Goal: Transaction & Acquisition: Subscribe to service/newsletter

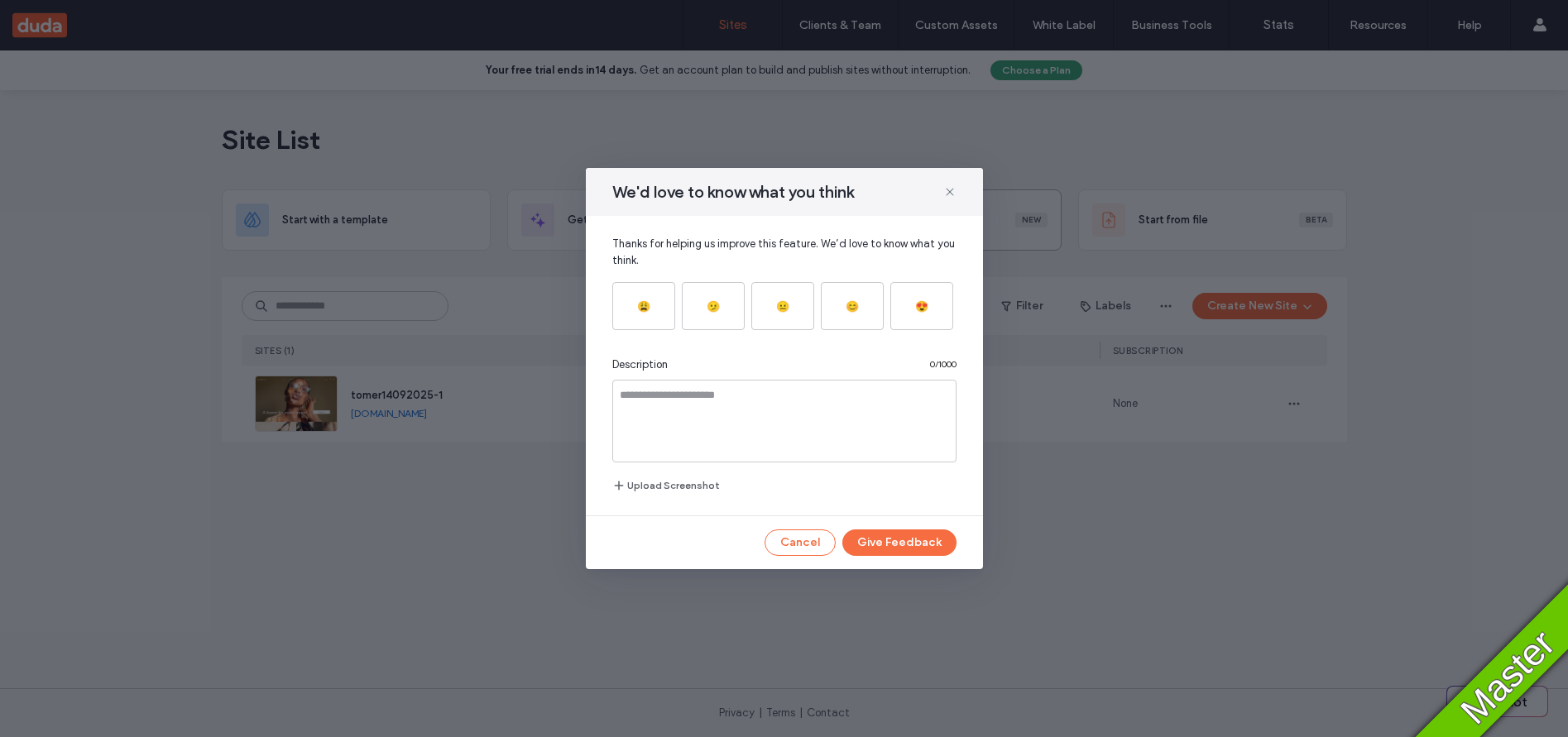
click at [950, 192] on use at bounding box center [949, 192] width 8 height 8
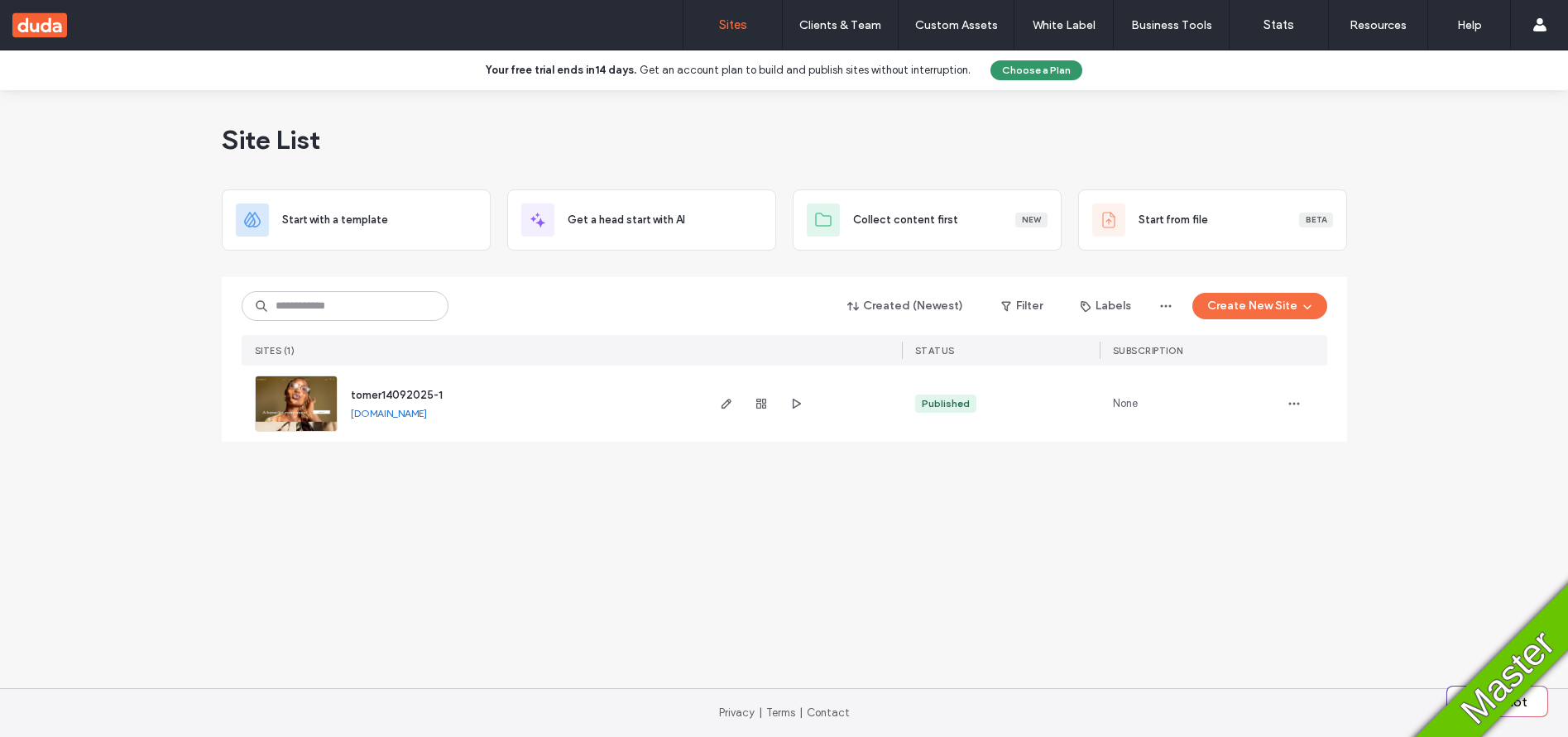
click at [1038, 76] on button "Choose a Plan" at bounding box center [1037, 70] width 92 height 20
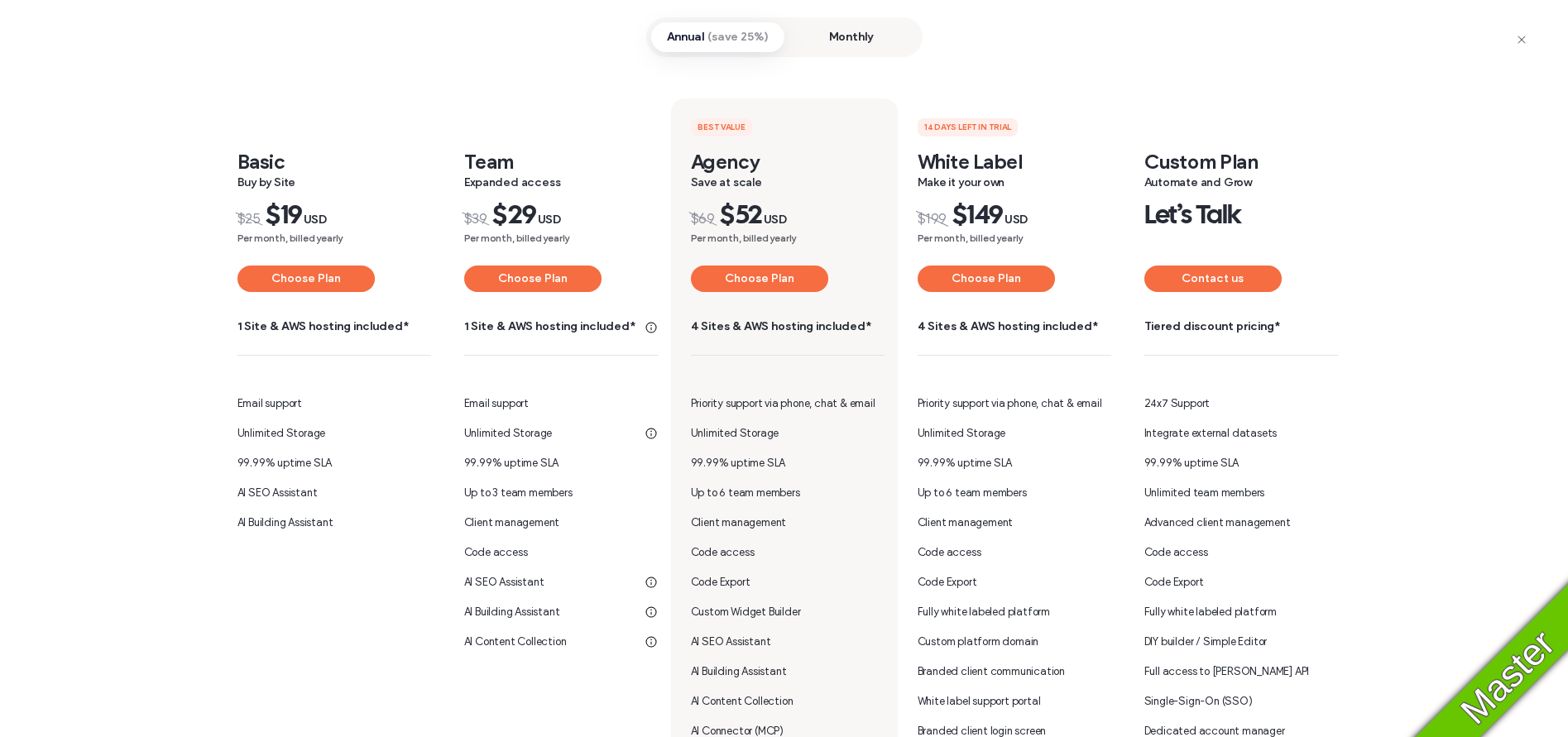
scroll to position [64, 0]
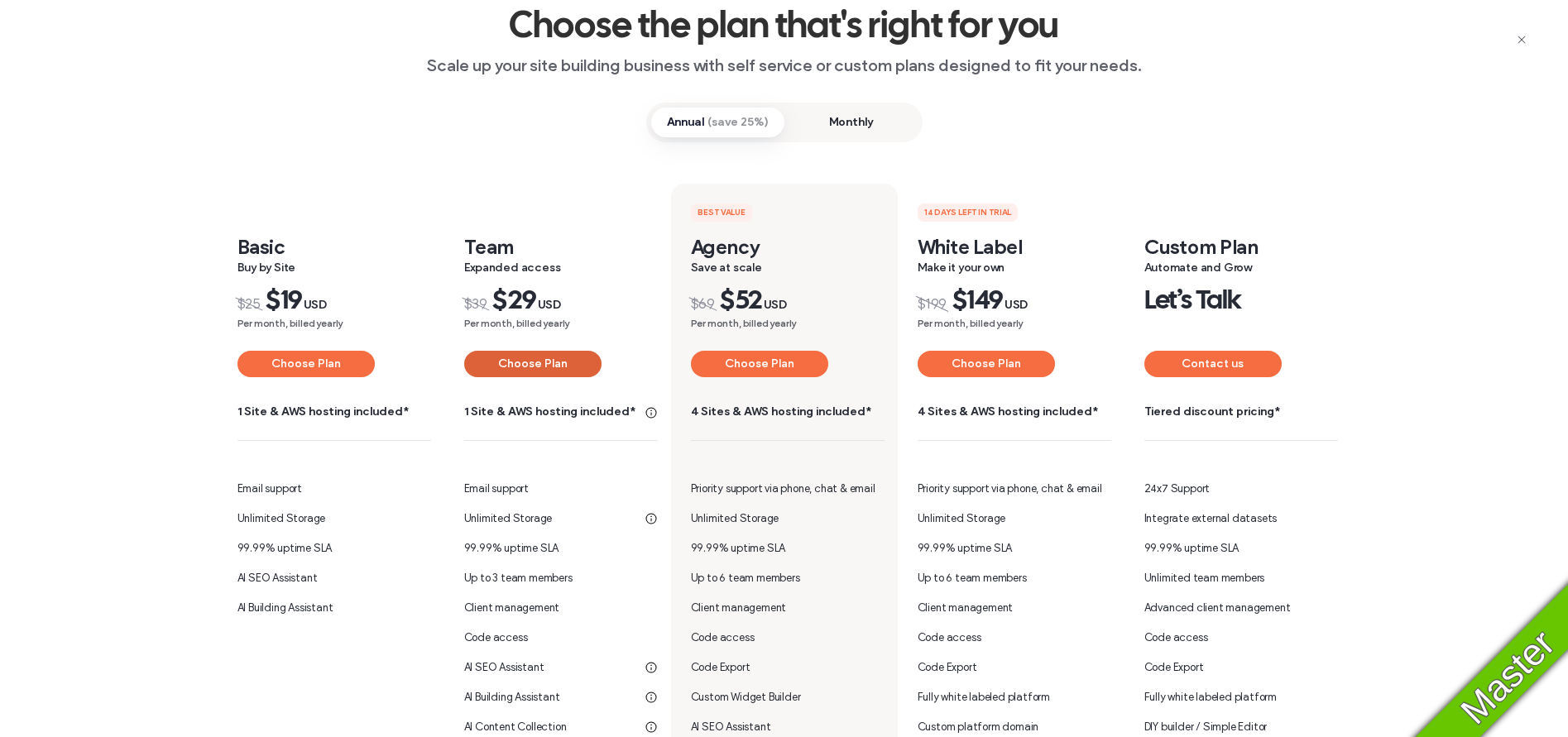
click at [544, 364] on button "Choose Plan" at bounding box center [532, 364] width 137 height 27
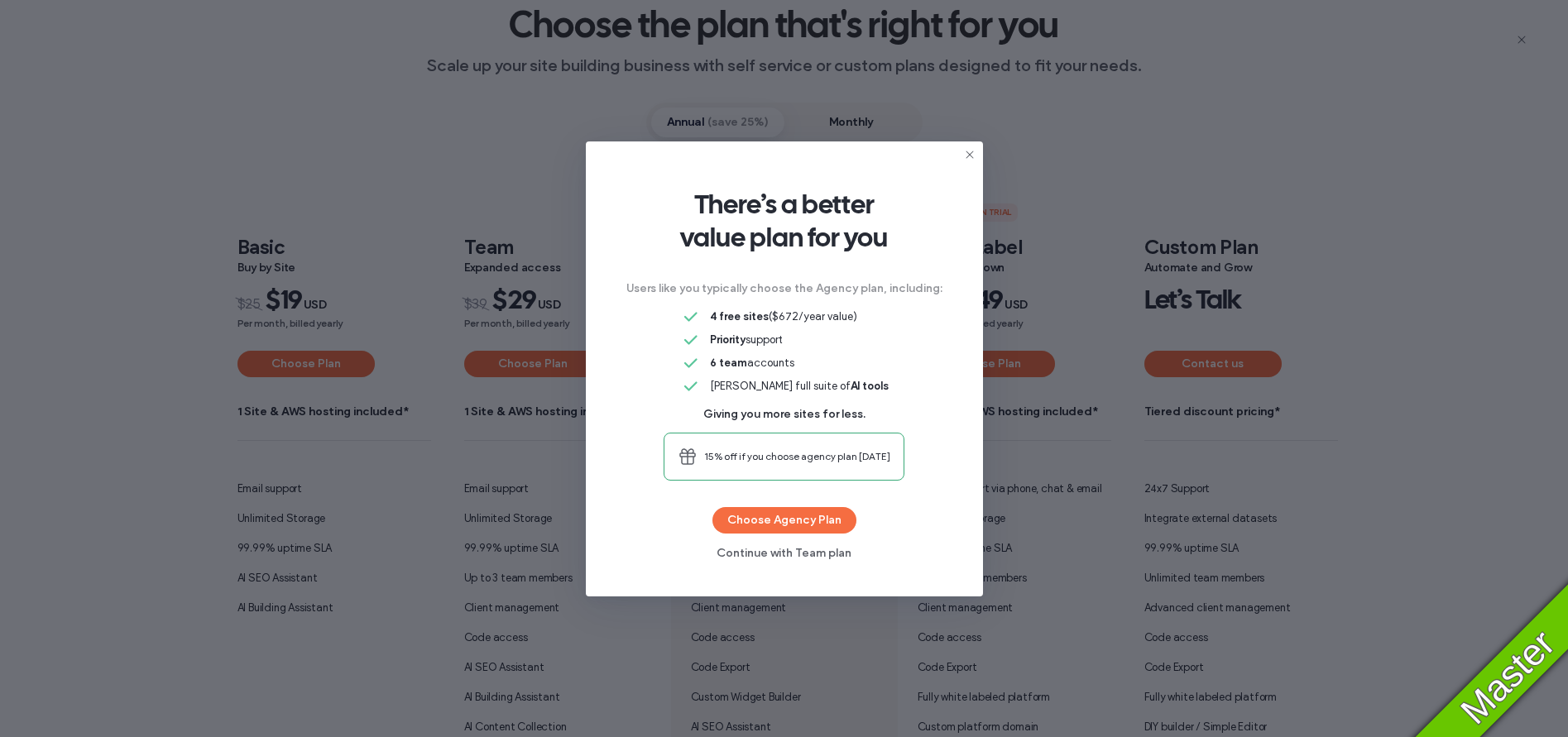
click at [784, 453] on span "15% off if you choose agency plan [DATE]" at bounding box center [797, 456] width 186 height 15
click at [805, 520] on button "Choose Agency Plan" at bounding box center [784, 520] width 144 height 27
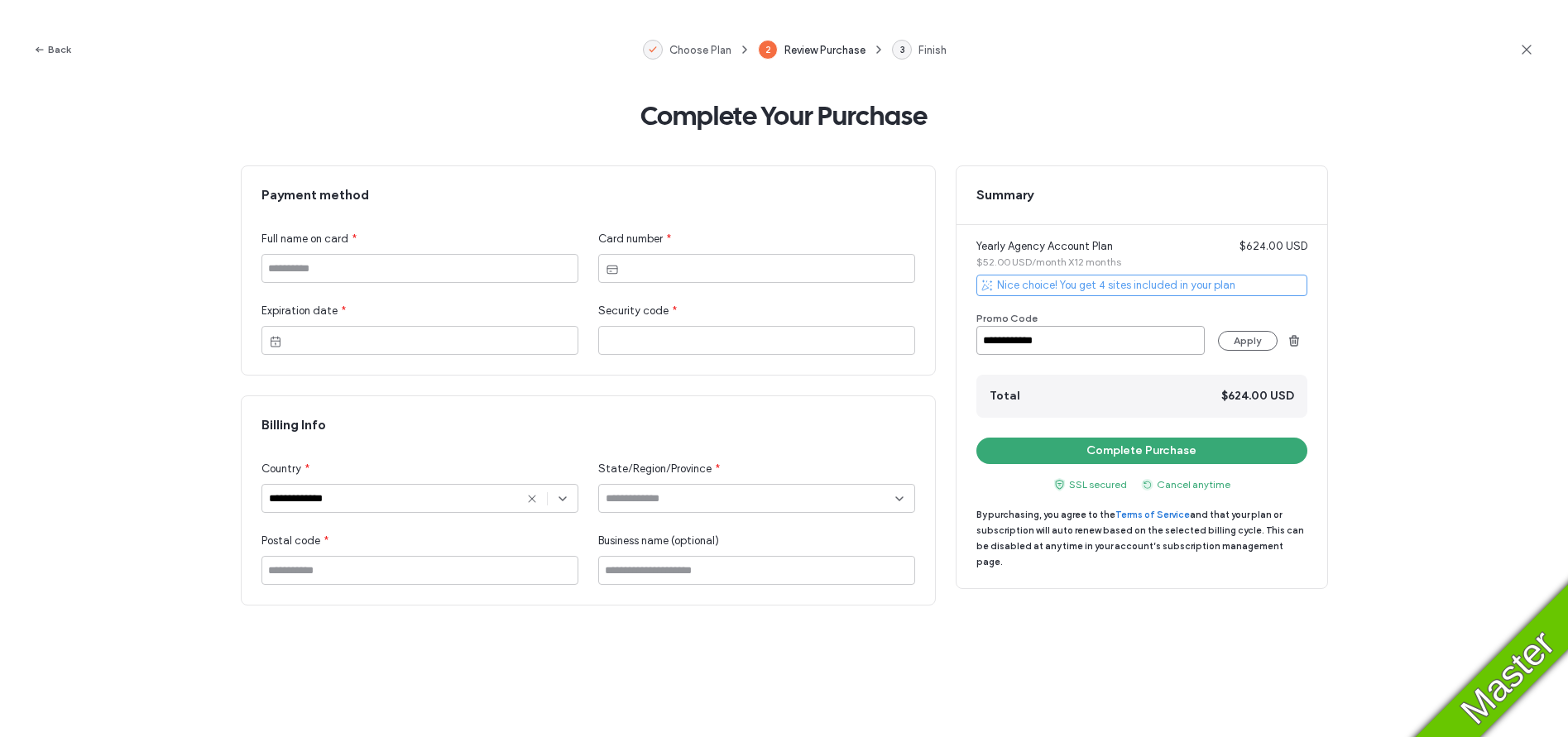
drag, startPoint x: 1060, startPoint y: 342, endPoint x: 990, endPoint y: 341, distance: 70.0
click at [983, 342] on input "**********" at bounding box center [1090, 340] width 228 height 29
click at [1242, 340] on button "Apply" at bounding box center [1247, 341] width 60 height 20
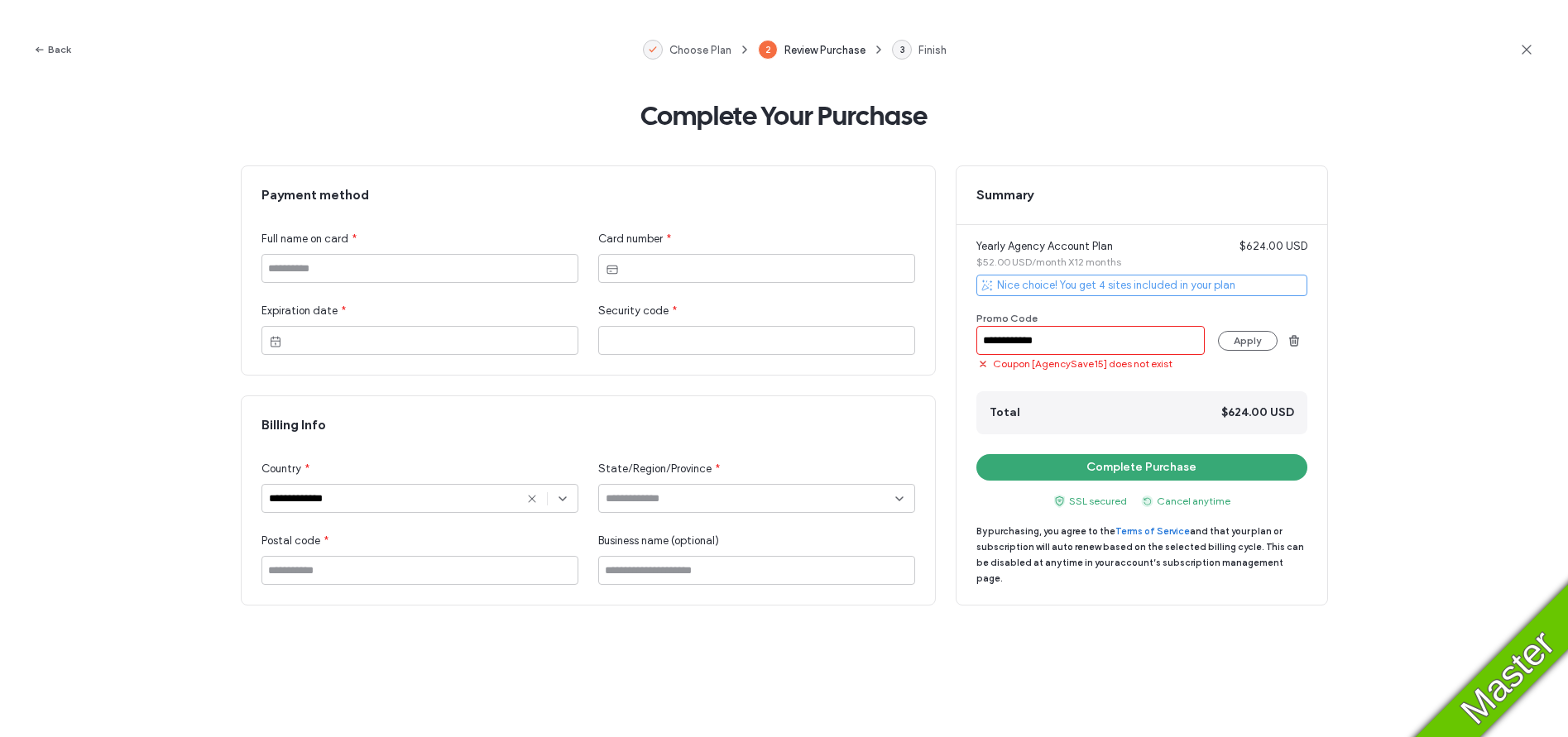
click at [1165, 318] on div "**********" at bounding box center [1142, 344] width 331 height 95
click at [1523, 52] on use at bounding box center [1526, 49] width 9 height 9
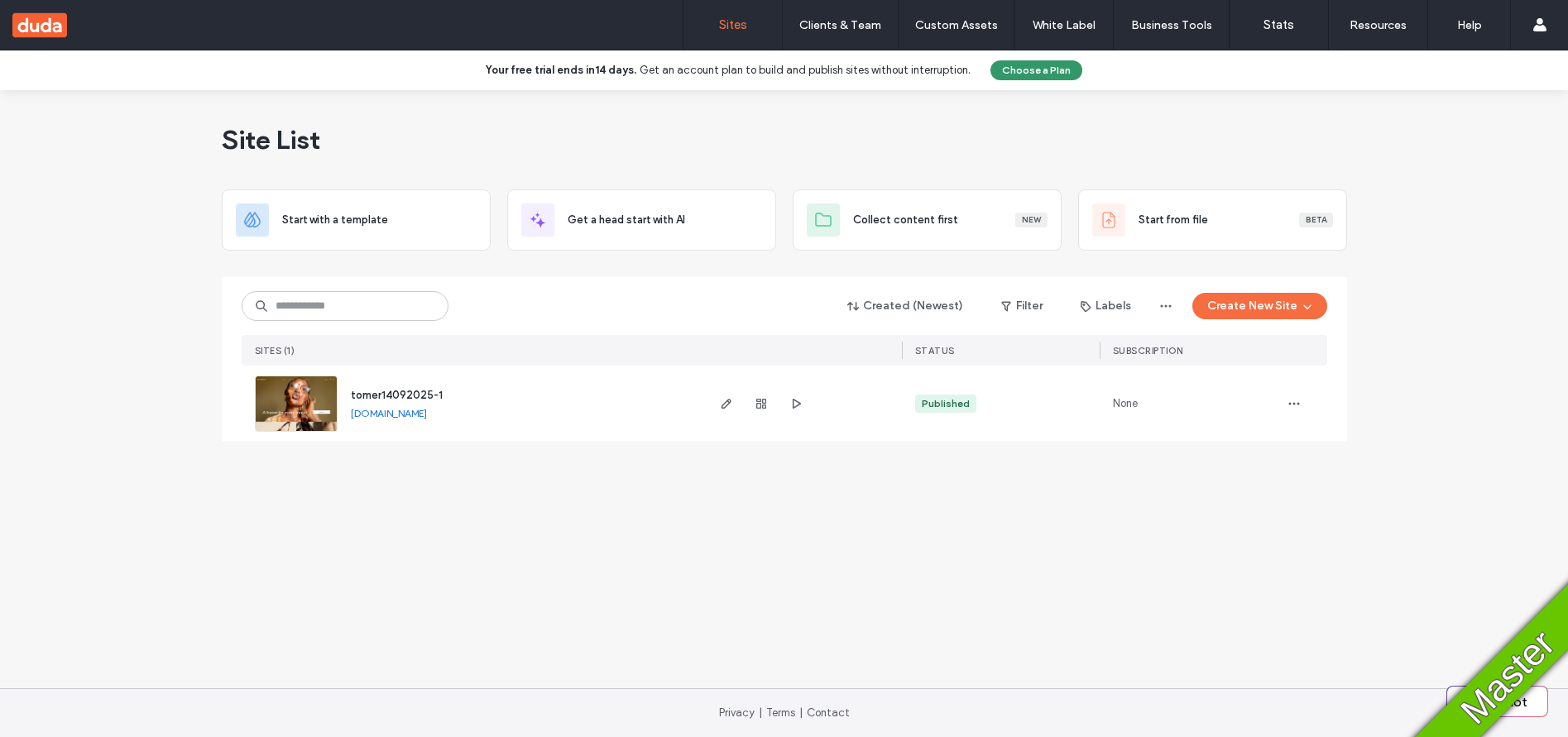
click at [1006, 68] on button "Choose a Plan" at bounding box center [1037, 70] width 92 height 20
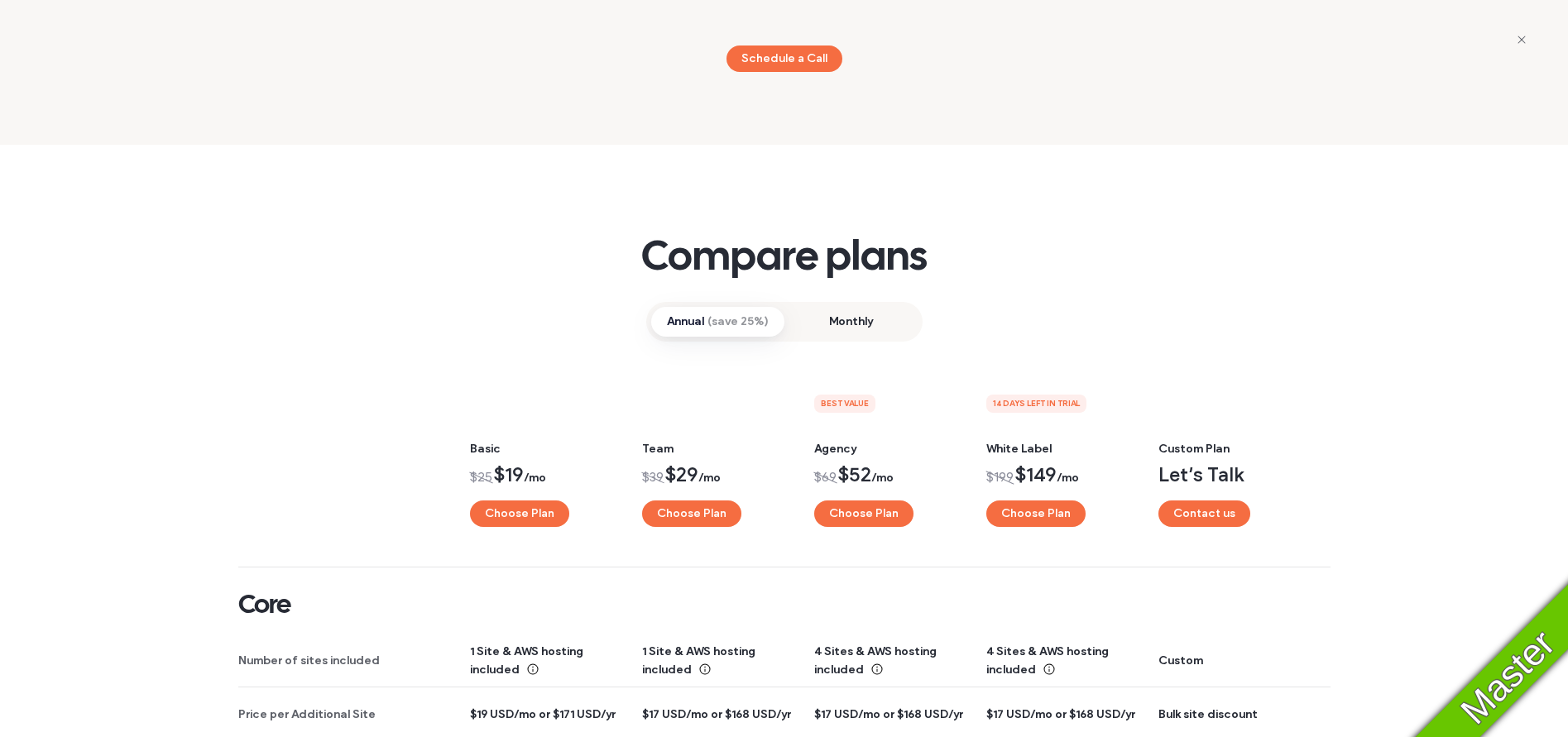
scroll to position [1478, 0]
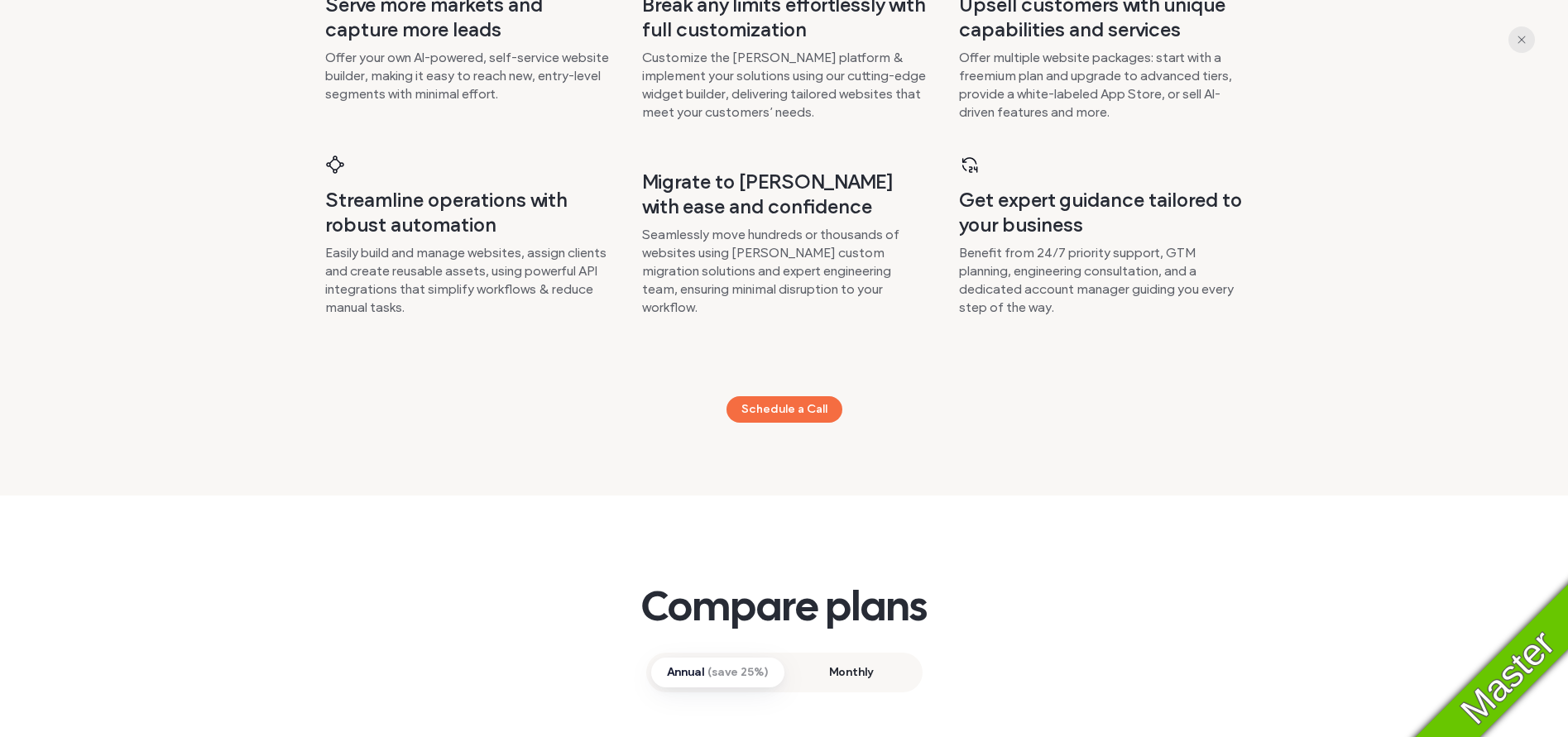
click at [1516, 40] on icon "button" at bounding box center [1521, 39] width 13 height 13
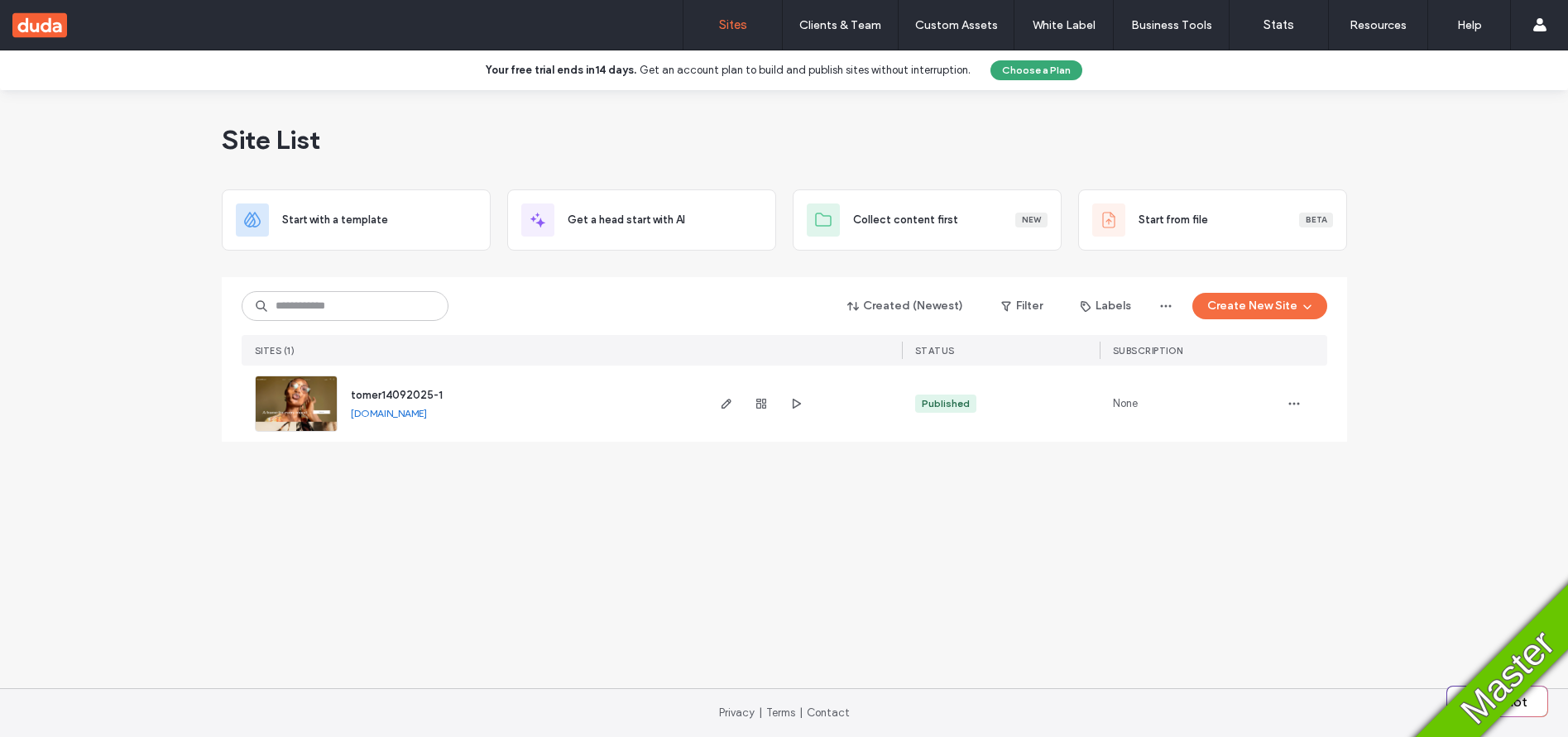
click at [785, 139] on div "Site List" at bounding box center [784, 140] width 1125 height 100
click at [1028, 75] on button "Choose a Plan" at bounding box center [1037, 70] width 92 height 20
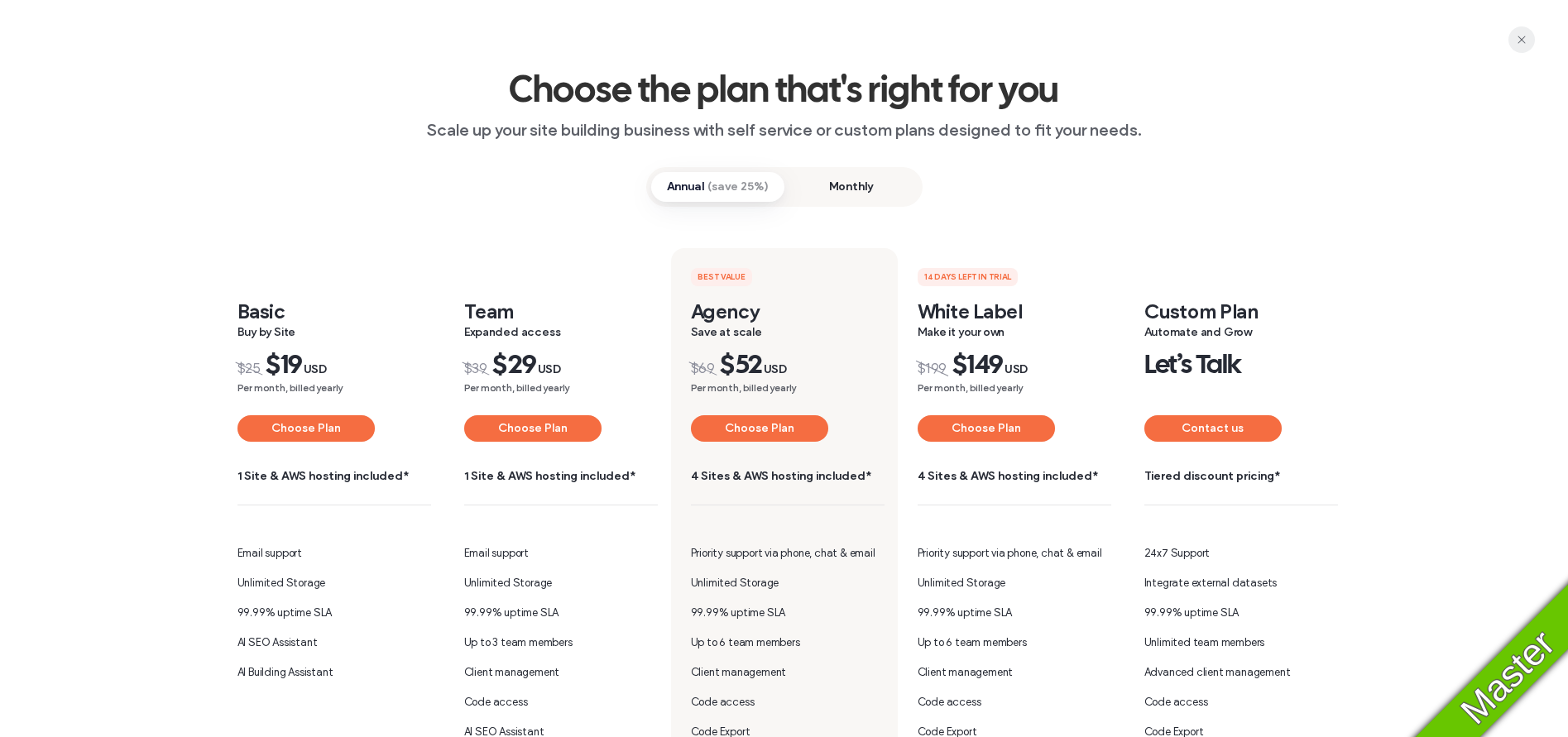
click at [1521, 39] on use "button" at bounding box center [1521, 39] width 8 height 8
